Goal: Information Seeking & Learning: Learn about a topic

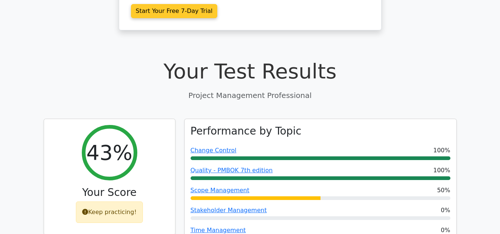
scroll to position [259, 0]
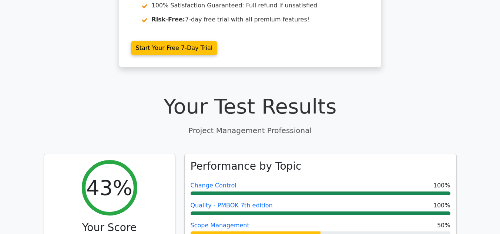
click at [290, 94] on h1 "Your Test Results" at bounding box center [250, 106] width 413 height 25
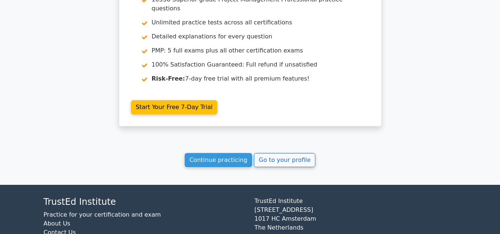
scroll to position [1328, 0]
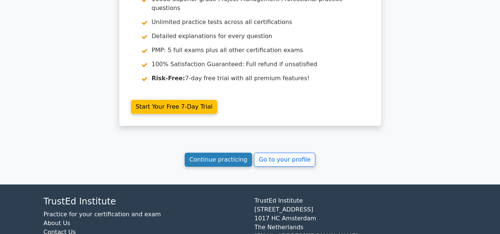
click at [223, 153] on link "Continue practicing" at bounding box center [219, 160] width 68 height 14
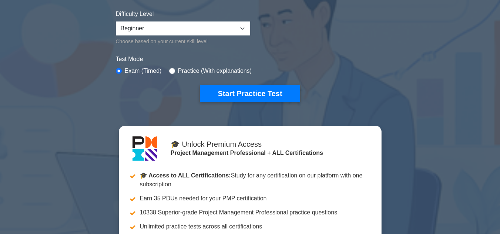
scroll to position [183, 0]
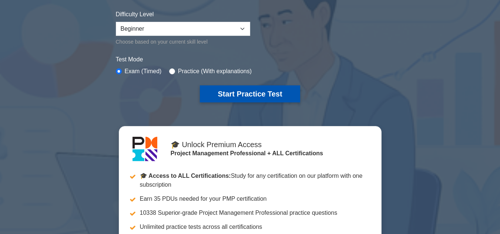
click at [242, 94] on button "Start Practice Test" at bounding box center [250, 94] width 100 height 17
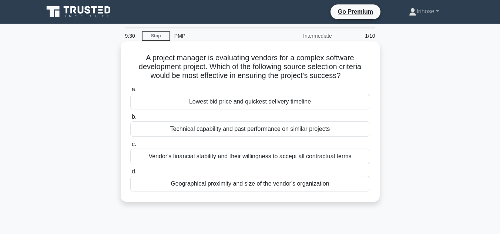
click at [253, 160] on div "Vendor's financial stability and their willingness to accept all contractual te…" at bounding box center [250, 157] width 240 height 16
click at [130, 147] on input "c. Vendor's financial stability and their willingness to accept all contractual…" at bounding box center [130, 144] width 0 height 5
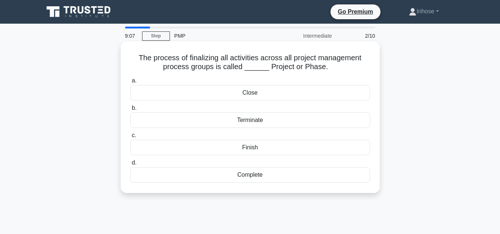
click at [255, 178] on div "Complete" at bounding box center [250, 175] width 240 height 16
click at [130, 166] on input "d. Complete" at bounding box center [130, 163] width 0 height 5
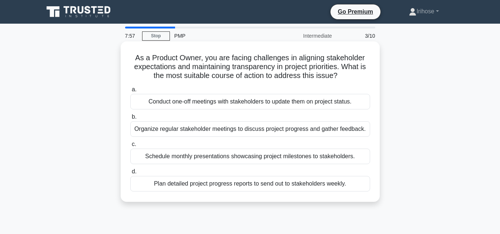
click at [242, 131] on div "Organize regular stakeholder meetings to discuss project progress and gather fe…" at bounding box center [250, 129] width 240 height 16
click at [130, 120] on input "b. Organize regular stakeholder meetings to discuss project progress and gather…" at bounding box center [130, 117] width 0 height 5
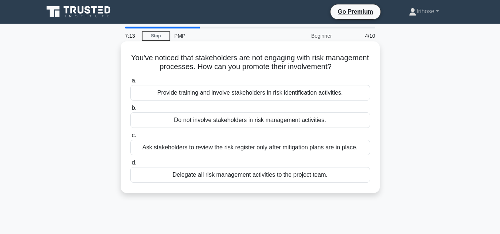
click at [236, 92] on div "Provide training and involve stakeholders in risk identification activities." at bounding box center [250, 93] width 240 height 16
click at [130, 83] on input "a. Provide training and involve stakeholders in risk identification activities." at bounding box center [130, 81] width 0 height 5
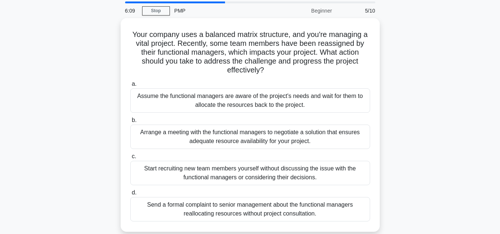
scroll to position [39, 0]
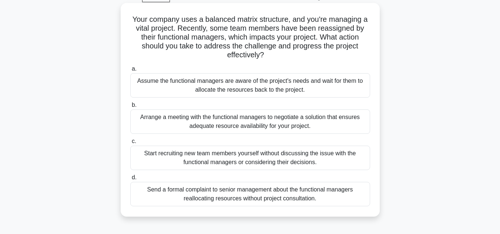
click at [229, 119] on div "Arrange a meeting with the functional managers to negotiate a solution that ens…" at bounding box center [250, 122] width 240 height 24
click at [130, 108] on input "b. Arrange a meeting with the functional managers to negotiate a solution that …" at bounding box center [130, 105] width 0 height 5
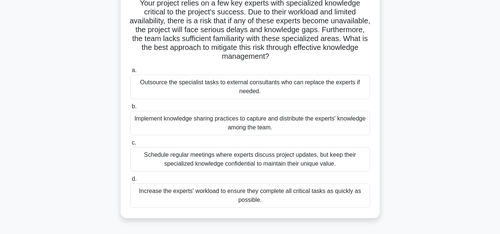
scroll to position [57, 0]
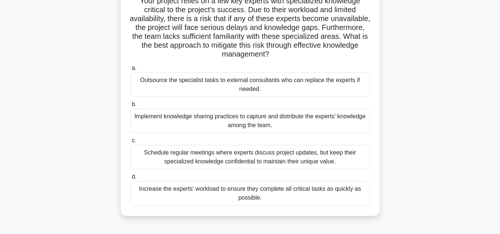
click at [244, 162] on div "Schedule regular meetings where experts discuss project updates, but keep their…" at bounding box center [250, 157] width 240 height 24
click at [130, 143] on input "c. Schedule regular meetings where experts discuss project updates, but keep th…" at bounding box center [130, 141] width 0 height 5
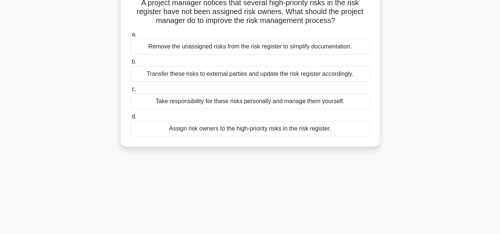
scroll to position [0, 0]
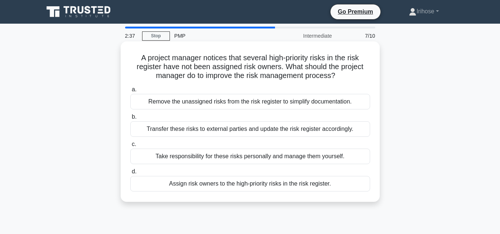
click at [238, 131] on div "Transfer these risks to external parties and update the risk register according…" at bounding box center [250, 129] width 240 height 16
click at [130, 120] on input "b. Transfer these risks to external parties and update the risk register accord…" at bounding box center [130, 117] width 0 height 5
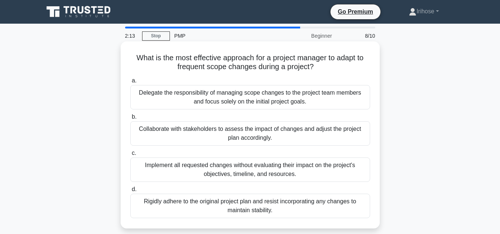
click at [251, 138] on div "Collaborate with stakeholders to assess the impact of changes and adjust the pr…" at bounding box center [250, 133] width 240 height 24
click at [130, 120] on input "b. Collaborate with stakeholders to assess the impact of changes and adjust the…" at bounding box center [130, 117] width 0 height 5
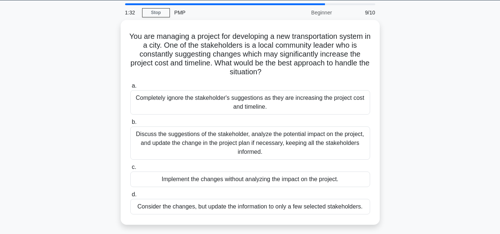
scroll to position [24, 0]
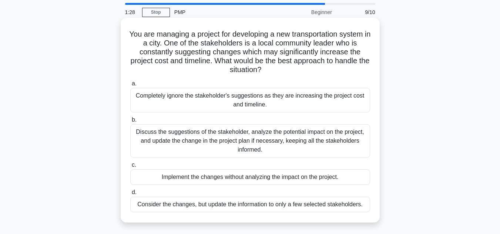
click at [258, 144] on div "Discuss the suggestions of the stakeholder, analyze the potential impact on the…" at bounding box center [250, 140] width 240 height 33
click at [130, 123] on input "b. Discuss the suggestions of the stakeholder, analyze the potential impact on …" at bounding box center [130, 120] width 0 height 5
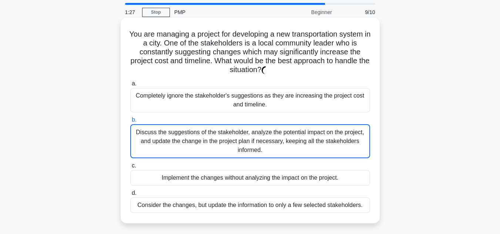
scroll to position [0, 0]
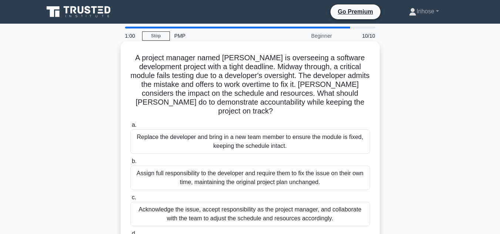
click at [257, 171] on div "Assign full responsibility to the developer and require them to fix the issue o…" at bounding box center [250, 178] width 240 height 24
click at [130, 164] on input "b. Assign full responsibility to the developer and require them to fix the issu…" at bounding box center [130, 161] width 0 height 5
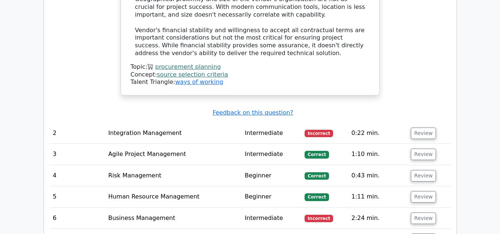
scroll to position [1066, 0]
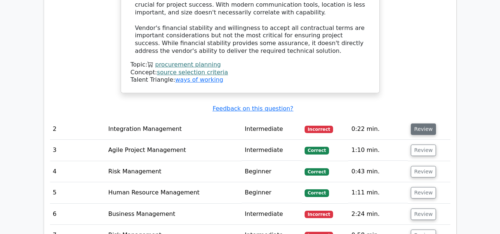
click at [420, 124] on button "Review" at bounding box center [423, 129] width 25 height 11
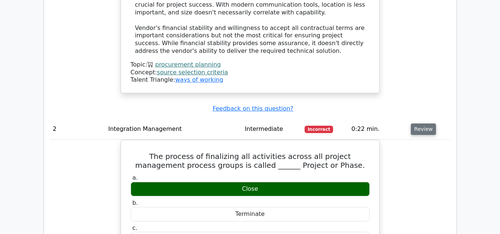
click at [420, 124] on button "Review" at bounding box center [423, 129] width 25 height 11
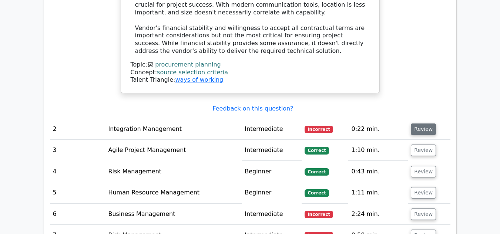
click at [420, 124] on button "Review" at bounding box center [423, 129] width 25 height 11
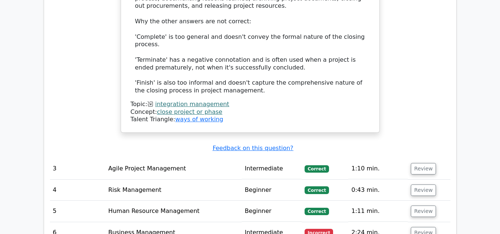
scroll to position [1481, 0]
click at [417, 227] on button "Review" at bounding box center [423, 232] width 25 height 11
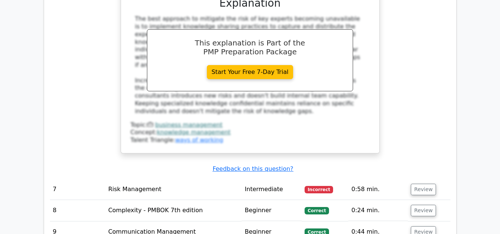
scroll to position [1954, 0]
click at [419, 184] on button "Review" at bounding box center [423, 189] width 25 height 11
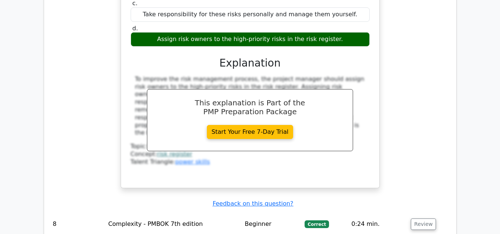
scroll to position [2272, 0]
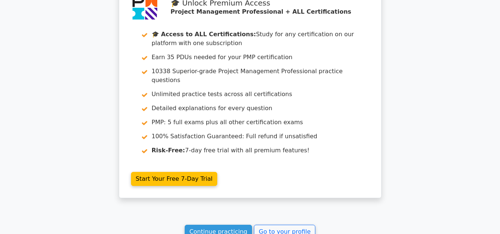
scroll to position [2980, 0]
click at [232, 225] on link "Continue practicing" at bounding box center [219, 232] width 68 height 14
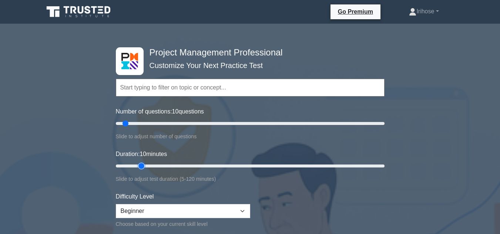
click at [136, 166] on input "Duration: 10 minutes" at bounding box center [250, 166] width 269 height 9
click at [147, 167] on input "Duration: 15 minutes" at bounding box center [250, 166] width 269 height 9
type input "20"
click at [148, 166] on input "Duration: 20 minutes" at bounding box center [250, 166] width 269 height 9
click at [243, 211] on select "Beginner Intermediate Expert" at bounding box center [183, 211] width 134 height 14
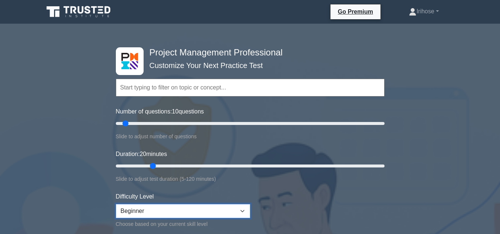
click at [243, 211] on select "Beginner Intermediate Expert" at bounding box center [183, 211] width 134 height 14
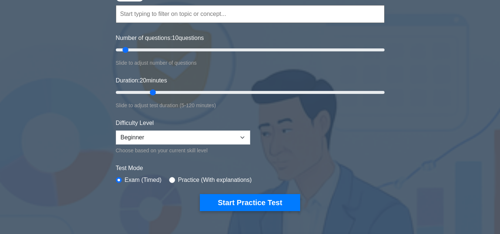
scroll to position [74, 0]
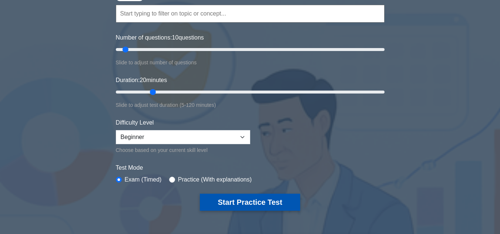
click at [239, 204] on button "Start Practice Test" at bounding box center [250, 202] width 100 height 17
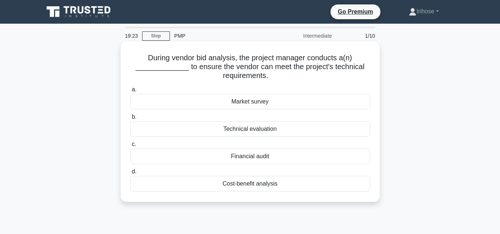
click at [249, 130] on div "Technical evaluation" at bounding box center [250, 129] width 240 height 16
click at [130, 120] on input "b. Technical evaluation" at bounding box center [130, 117] width 0 height 5
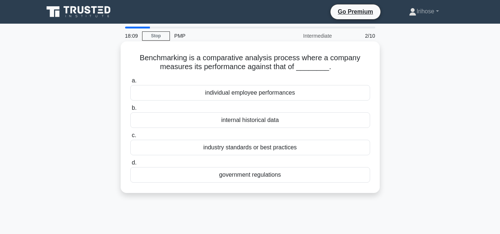
click at [246, 149] on div "industry standards or best practices" at bounding box center [250, 148] width 240 height 16
click at [130, 138] on input "c. industry standards or best practices" at bounding box center [130, 135] width 0 height 5
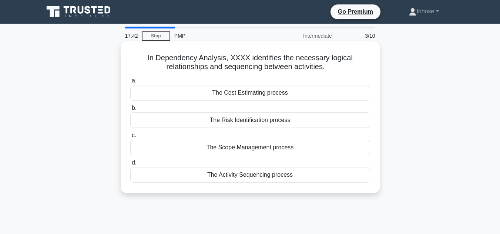
click at [242, 121] on div "The Risk Identification process" at bounding box center [250, 121] width 240 height 16
click at [130, 111] on input "b. The Risk Identification process" at bounding box center [130, 108] width 0 height 5
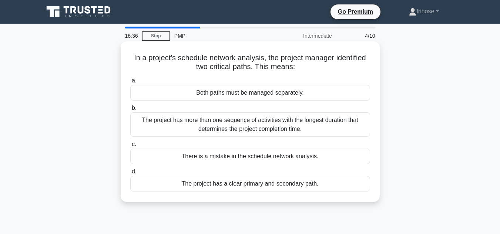
click at [265, 128] on div "The project has more than one sequence of activities with the longest duration …" at bounding box center [250, 125] width 240 height 24
click at [130, 111] on input "b. The project has more than one sequence of activities with the longest durati…" at bounding box center [130, 108] width 0 height 5
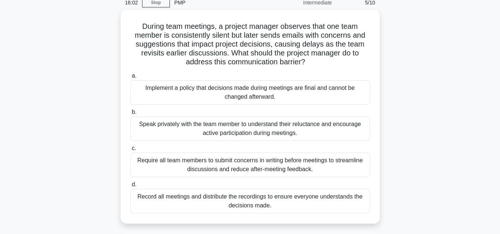
scroll to position [34, 0]
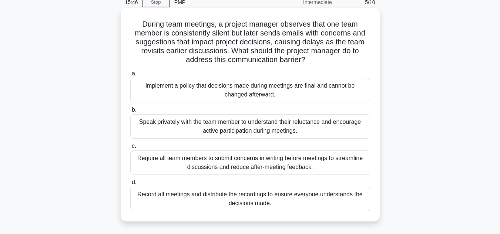
click at [263, 121] on div "Speak privately with the team member to understand their reluctance and encoura…" at bounding box center [250, 126] width 240 height 24
click at [130, 113] on input "b. Speak privately with the team member to understand their reluctance and enco…" at bounding box center [130, 110] width 0 height 5
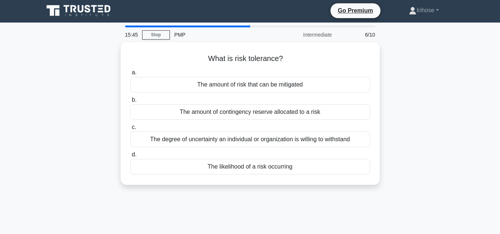
scroll to position [0, 0]
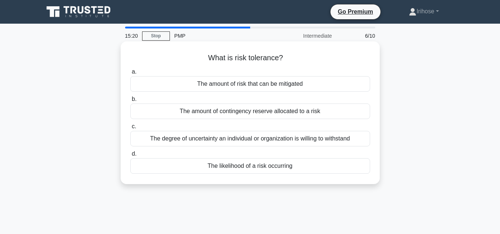
click at [263, 89] on div "The amount of risk that can be mitigated" at bounding box center [250, 84] width 240 height 16
click at [130, 74] on input "a. The amount of risk that can be mitigated" at bounding box center [130, 72] width 0 height 5
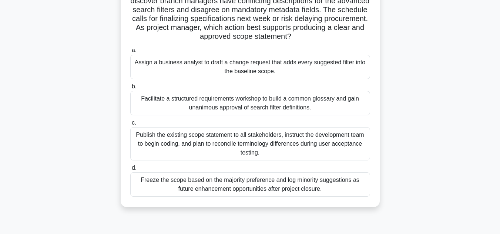
scroll to position [69, 0]
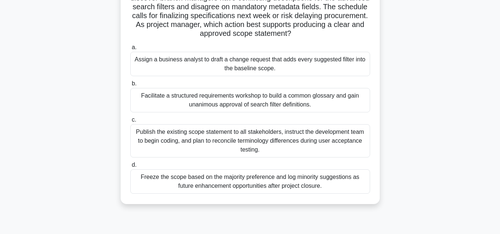
click at [266, 190] on div "Freeze the scope based on the majority preference and log minority suggestions …" at bounding box center [250, 182] width 240 height 24
click at [130, 168] on input "d. Freeze the scope based on the majority preference and log minority suggestio…" at bounding box center [130, 165] width 0 height 5
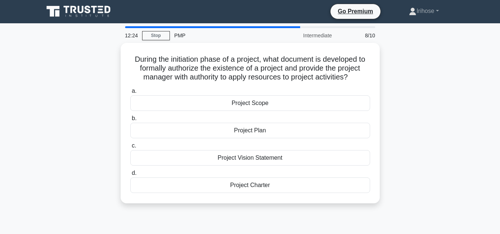
scroll to position [0, 0]
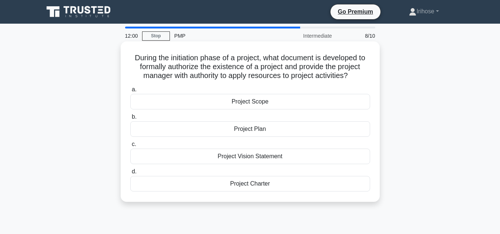
click at [252, 131] on div "Project Plan" at bounding box center [250, 129] width 240 height 16
click at [130, 120] on input "b. Project Plan" at bounding box center [130, 117] width 0 height 5
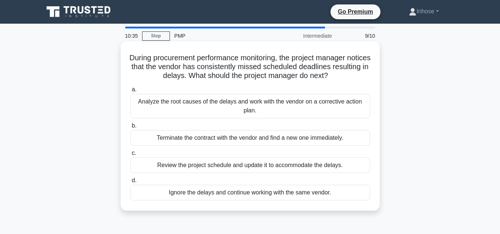
click at [239, 113] on div "Analyze the root causes of the delays and work with the vendor on a corrective …" at bounding box center [250, 106] width 240 height 24
click at [130, 92] on input "a. Analyze the root causes of the delays and work with the vendor on a correcti…" at bounding box center [130, 89] width 0 height 5
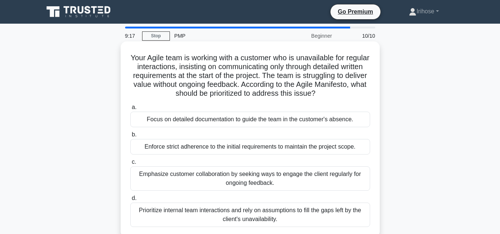
click at [212, 183] on div "Emphasize customer collaboration by seeking ways to engage the client regularly…" at bounding box center [250, 179] width 240 height 24
click at [130, 165] on input "c. Emphasize customer collaboration by seeking ways to engage the client regula…" at bounding box center [130, 162] width 0 height 5
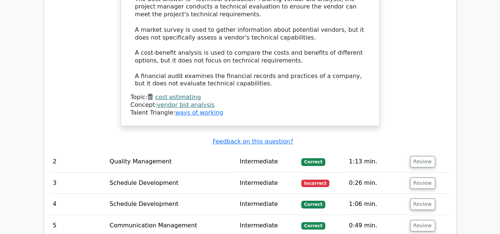
scroll to position [894, 0]
click at [422, 156] on button "Review" at bounding box center [422, 161] width 25 height 11
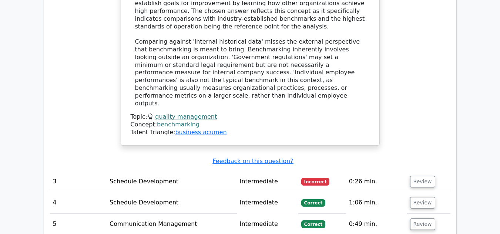
scroll to position [1251, 0]
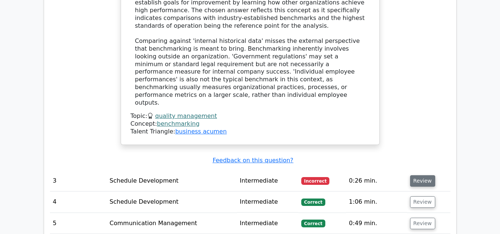
click at [420, 176] on button "Review" at bounding box center [422, 181] width 25 height 11
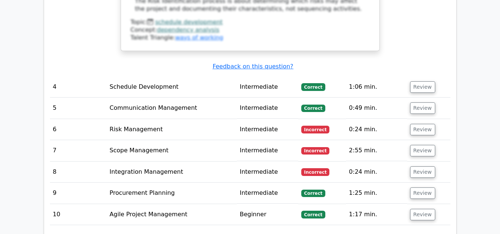
scroll to position [1692, 0]
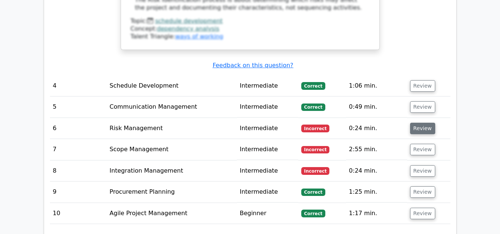
click at [417, 123] on button "Review" at bounding box center [422, 128] width 25 height 11
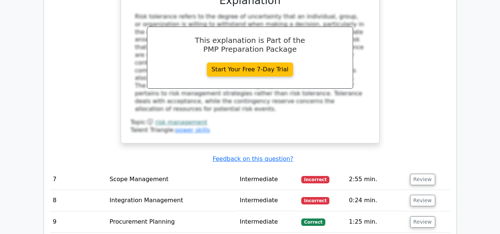
scroll to position [1974, 0]
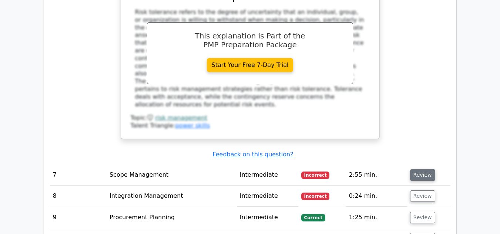
click at [416, 170] on button "Review" at bounding box center [422, 175] width 25 height 11
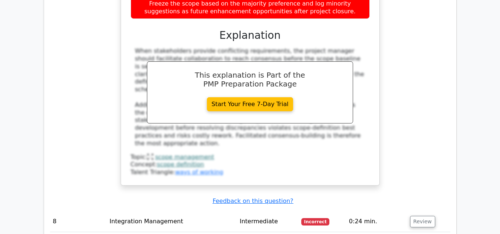
scroll to position [2357, 0]
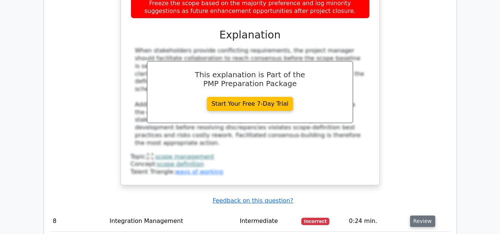
click at [417, 216] on button "Review" at bounding box center [422, 221] width 25 height 11
drag, startPoint x: 417, startPoint y: 161, endPoint x: 415, endPoint y: 188, distance: 27.1
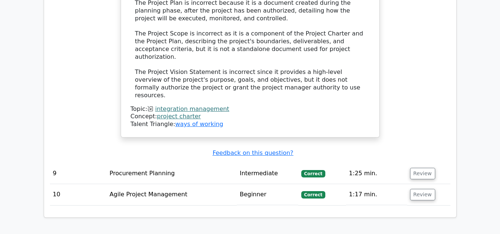
scroll to position [2807, 0]
click at [417, 189] on button "Review" at bounding box center [422, 194] width 25 height 11
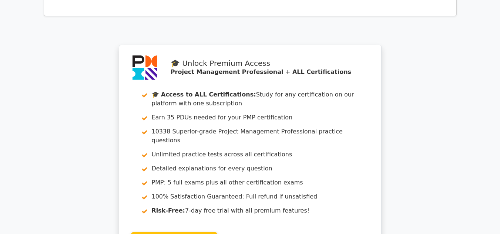
scroll to position [3430, 0]
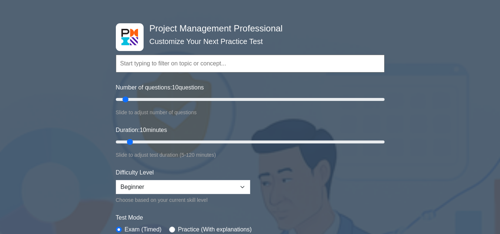
scroll to position [24, 0]
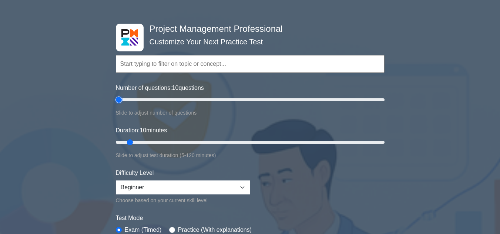
type input "5"
click at [121, 101] on input "Number of questions: 10 questions" at bounding box center [250, 100] width 269 height 9
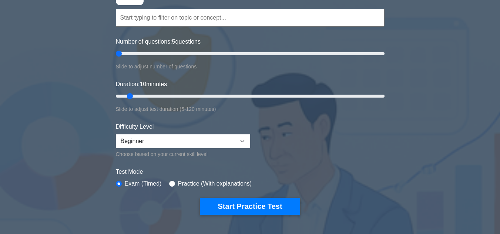
scroll to position [70, 0]
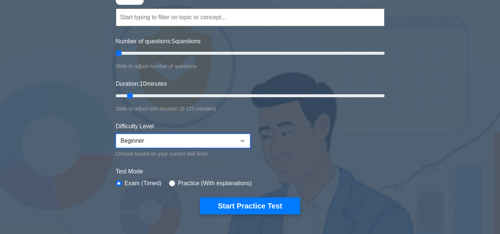
click at [243, 139] on select "Beginner Intermediate Expert" at bounding box center [183, 141] width 134 height 14
select select "intermediate"
click at [116, 134] on select "Beginner Intermediate Expert" at bounding box center [183, 141] width 134 height 14
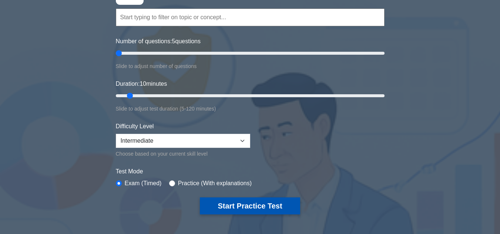
click at [240, 203] on button "Start Practice Test" at bounding box center [250, 206] width 100 height 17
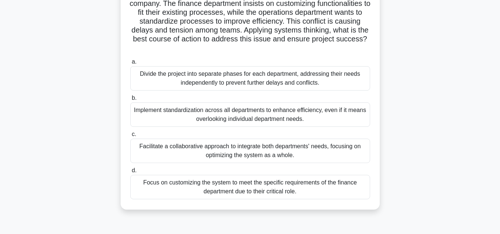
scroll to position [111, 0]
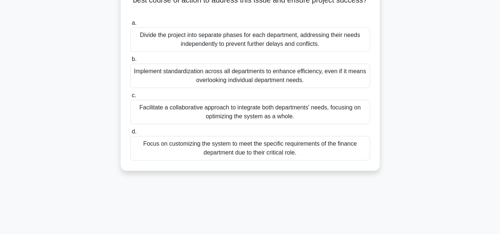
click at [244, 149] on div "Focus on customizing the system to meet the specific requirements of the financ…" at bounding box center [250, 148] width 240 height 24
click at [130, 134] on input "d. Focus on customizing the system to meet the specific requirements of the fin…" at bounding box center [130, 132] width 0 height 5
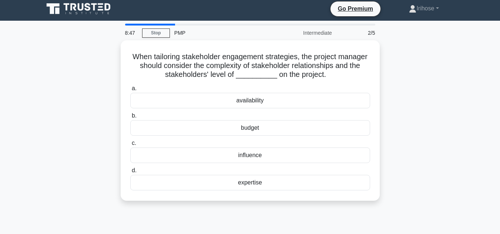
scroll to position [0, 0]
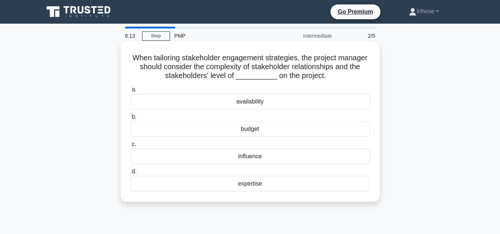
click at [252, 129] on div "budget" at bounding box center [250, 129] width 240 height 16
click at [130, 120] on input "b. budget" at bounding box center [130, 117] width 0 height 5
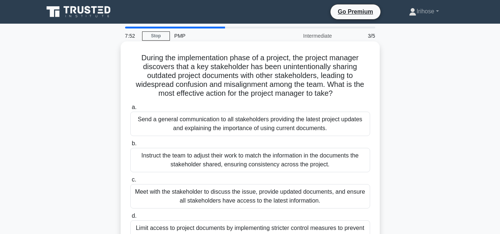
scroll to position [37, 0]
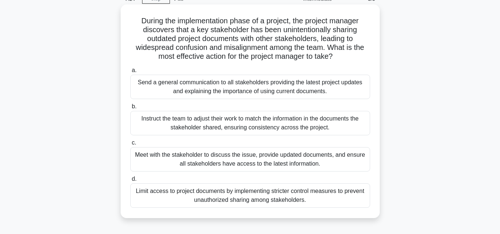
click at [212, 158] on div "Meet with the stakeholder to discuss the issue, provide updated documents, and …" at bounding box center [250, 159] width 240 height 24
click at [130, 146] on input "c. Meet with the stakeholder to discuss the issue, provide updated documents, a…" at bounding box center [130, 143] width 0 height 5
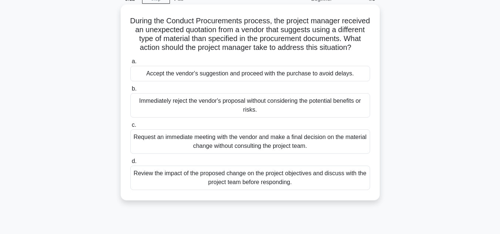
click at [254, 186] on div "Review the impact of the proposed change on the project objectives and discuss …" at bounding box center [250, 178] width 240 height 24
click at [130, 164] on input "d. Review the impact of the proposed change on the project objectives and discu…" at bounding box center [130, 161] width 0 height 5
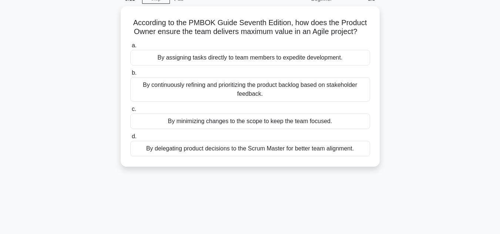
scroll to position [0, 0]
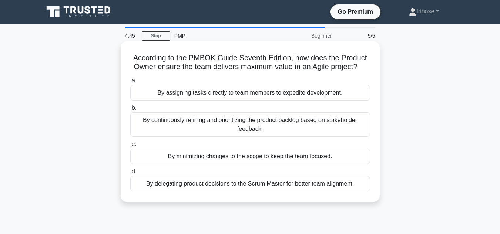
click at [232, 158] on div "By minimizing changes to the scope to keep the team focused." at bounding box center [250, 157] width 240 height 16
click at [130, 147] on input "c. By minimizing changes to the scope to keep the team focused." at bounding box center [130, 144] width 0 height 5
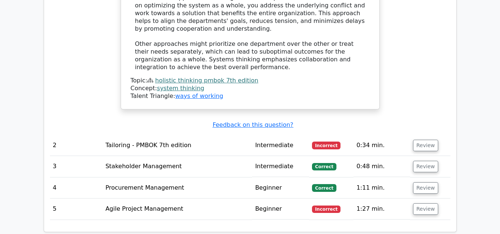
scroll to position [917, 0]
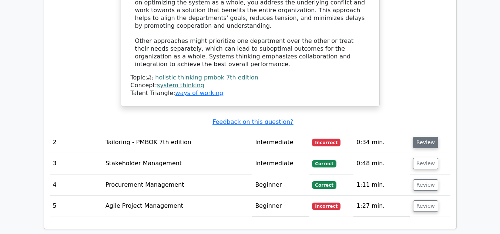
click at [422, 137] on button "Review" at bounding box center [425, 142] width 25 height 11
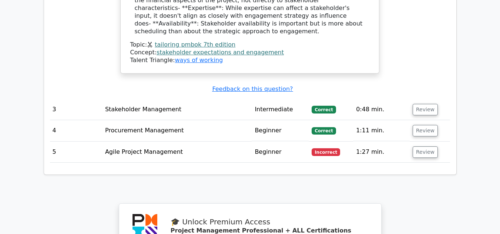
scroll to position [1314, 0]
click at [424, 146] on button "Review" at bounding box center [425, 151] width 25 height 11
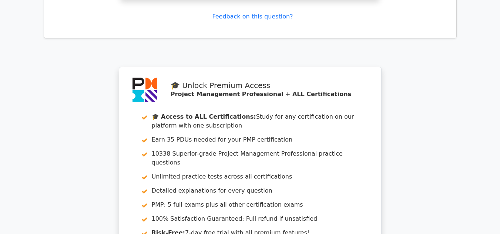
scroll to position [1833, 0]
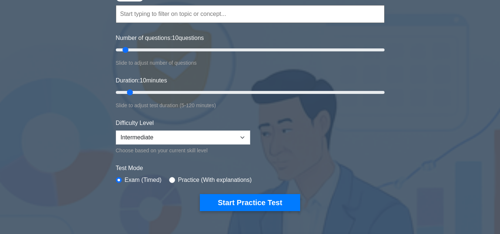
scroll to position [74, 0]
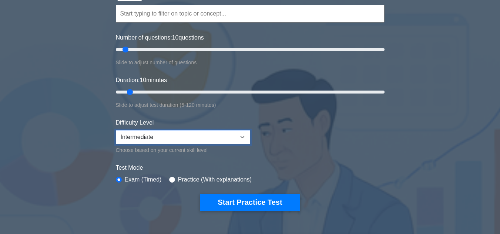
click at [242, 139] on select "Beginner Intermediate Expert" at bounding box center [183, 137] width 134 height 14
select select "beginner"
click at [116, 130] on select "Beginner Intermediate Expert" at bounding box center [183, 137] width 134 height 14
